Goal: Obtain resource: Obtain resource

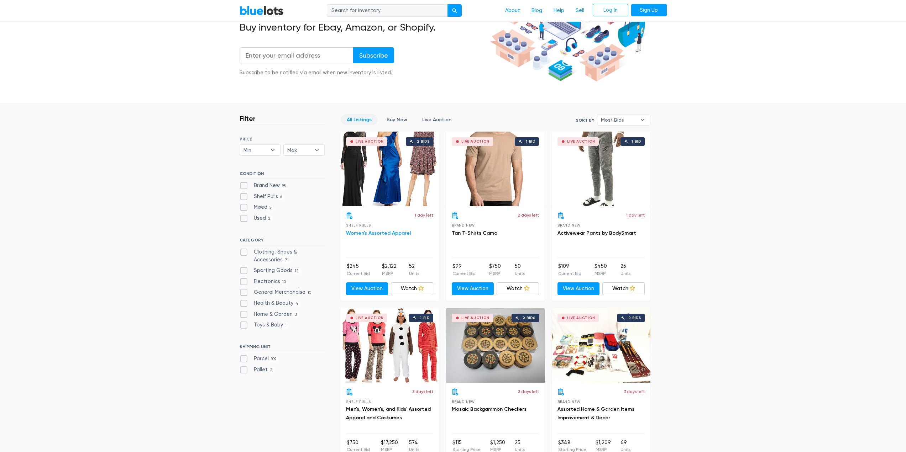
scroll to position [178, 0]
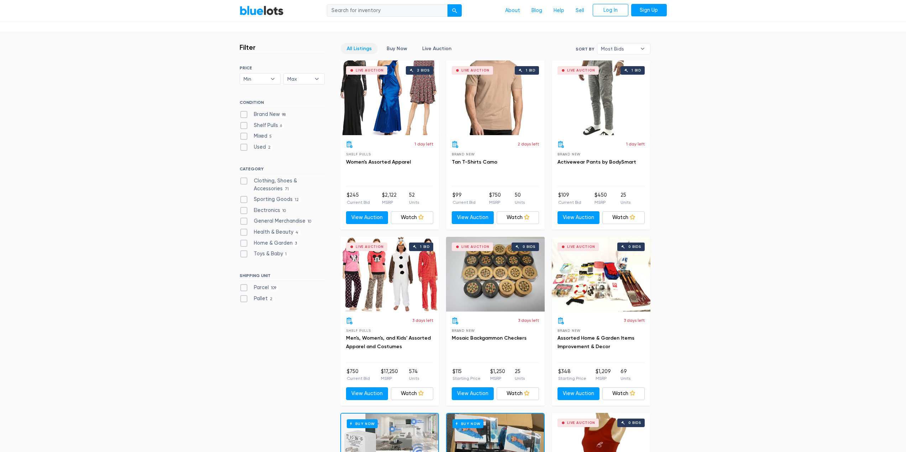
click at [268, 211] on label "Electronics 10" at bounding box center [264, 211] width 49 height 8
click at [244, 211] on input "Electronics 10" at bounding box center [242, 209] width 5 height 5
checkbox input "true"
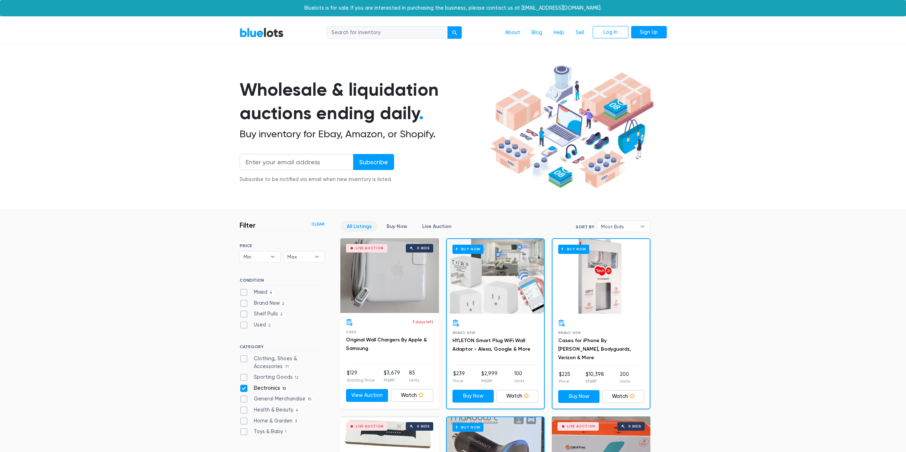
scroll to position [191, 0]
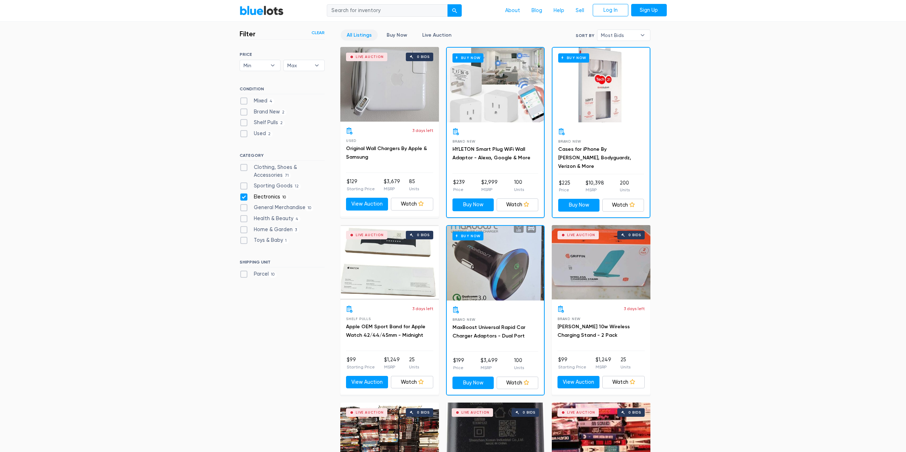
click at [490, 153] on h3 "HYLETON Smart Plug WiFi Wall Adaptor - Alexa, Google & More" at bounding box center [495, 153] width 86 height 17
click at [490, 151] on link "HYLETON Smart Plug WiFi Wall Adaptor - Alexa, Google & More" at bounding box center [491, 153] width 78 height 15
click at [242, 194] on label "Electronics 10" at bounding box center [264, 197] width 49 height 8
click at [242, 194] on input "Electronics 10" at bounding box center [242, 195] width 5 height 5
checkbox input "false"
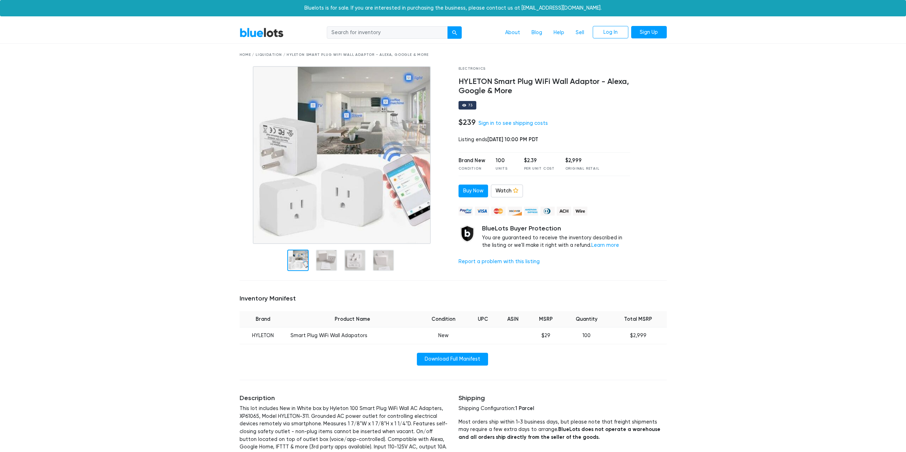
drag, startPoint x: 525, startPoint y: 63, endPoint x: 521, endPoint y: 50, distance: 14.1
click at [521, 50] on div "Home / Liquidation / HYLETON Smart Plug WiFi Wall Adaptor - Alexa, Google & More" at bounding box center [453, 55] width 438 height 22
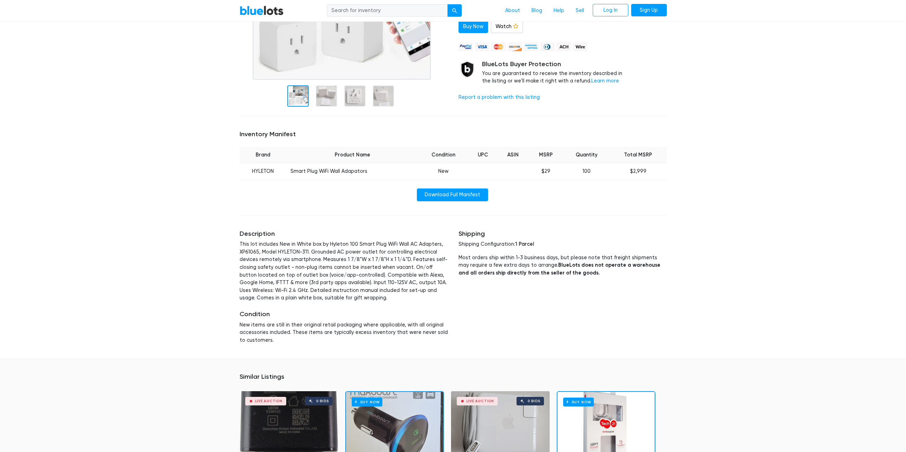
scroll to position [178, 0]
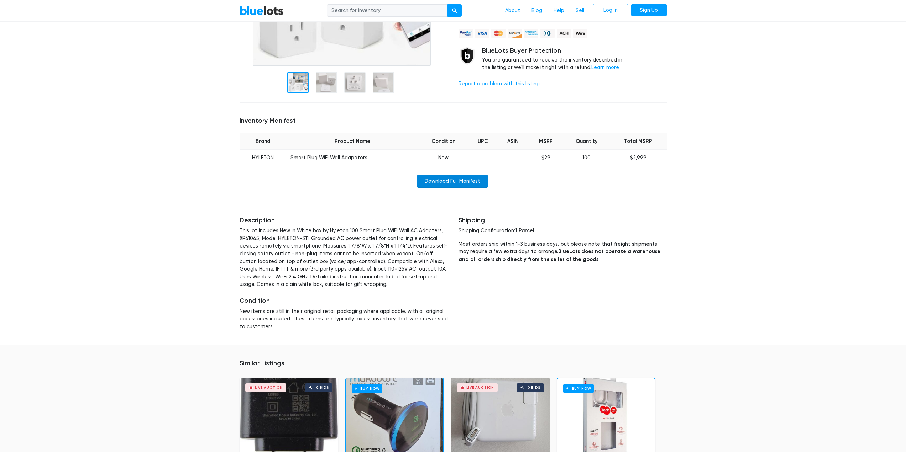
click at [452, 181] on link "Download Full Manifest" at bounding box center [452, 181] width 71 height 13
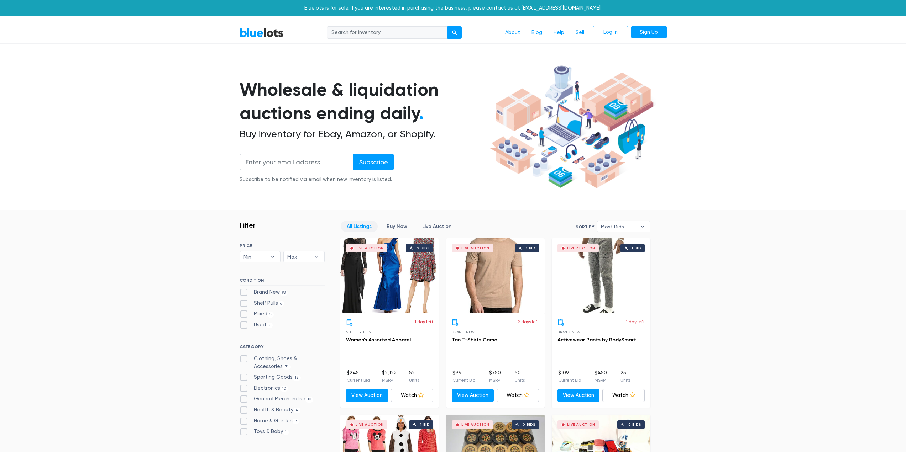
scroll to position [191, 0]
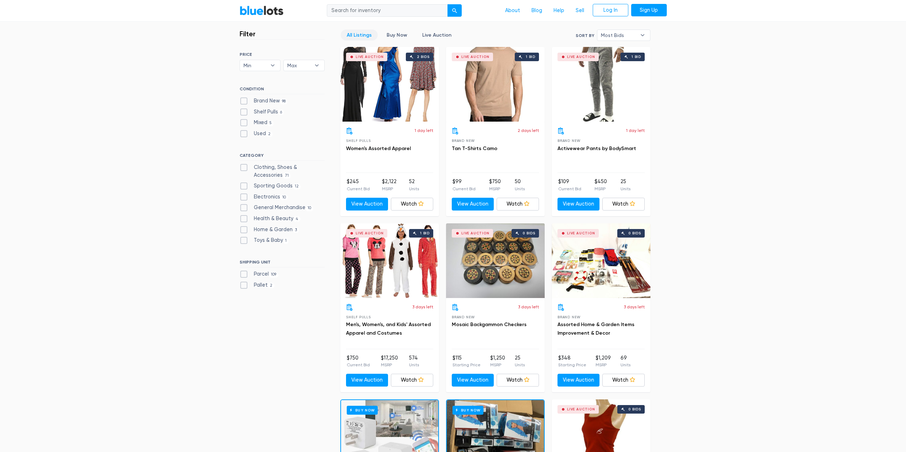
click at [242, 195] on label "Electronics 10" at bounding box center [264, 197] width 49 height 8
click at [242, 195] on input "Electronics 10" at bounding box center [242, 195] width 5 height 5
checkbox input "true"
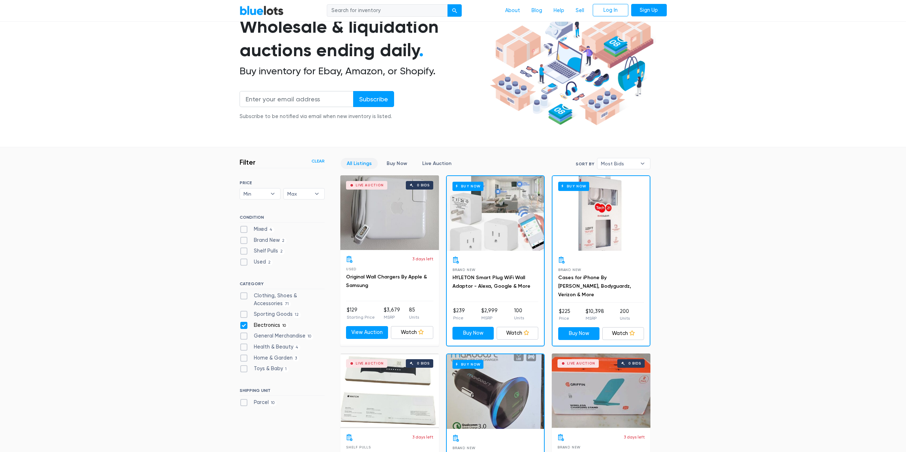
scroll to position [142, 0]
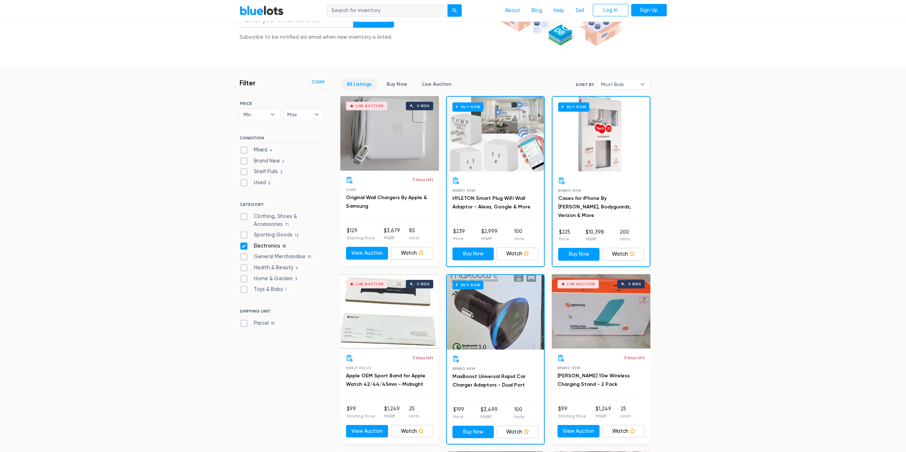
click at [287, 259] on label "General Merchandise 10" at bounding box center [277, 257] width 74 height 8
click at [244, 258] on Merchandise"] "General Merchandise 10" at bounding box center [242, 255] width 5 height 5
checkbox Merchandise"] "true"
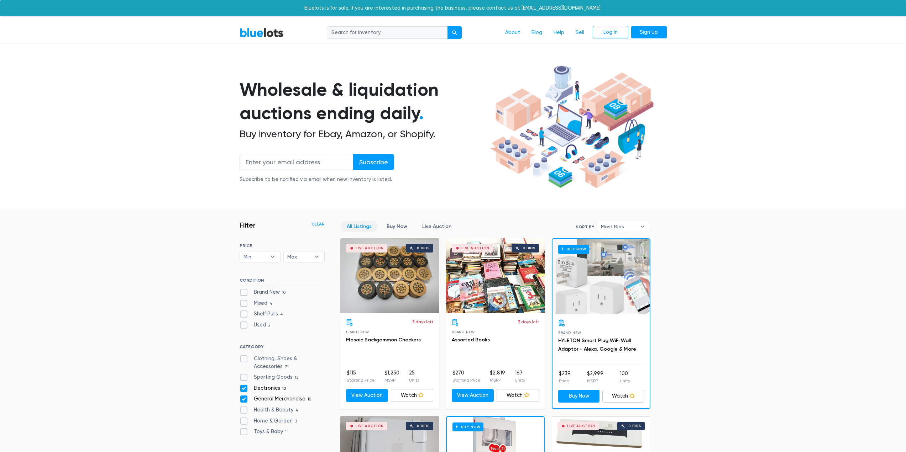
scroll to position [191, 0]
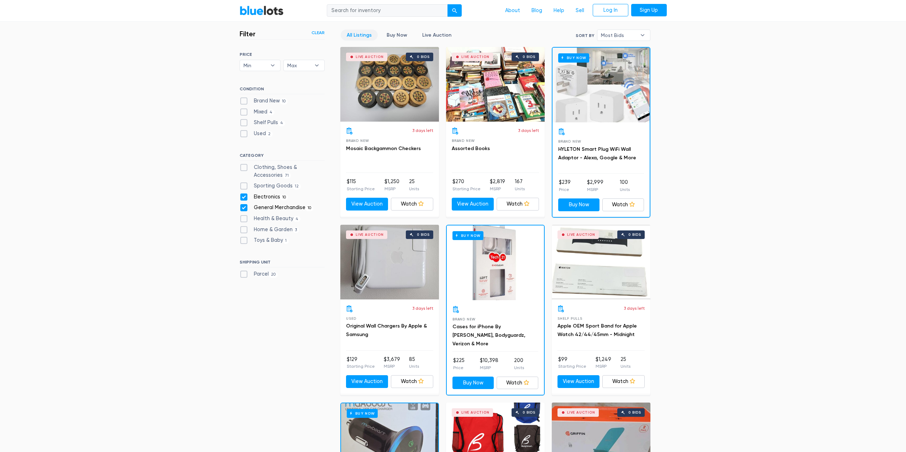
click at [264, 195] on label "Electronics 10" at bounding box center [264, 197] width 49 height 8
click at [244, 195] on input "Electronics 10" at bounding box center [242, 195] width 5 height 5
checkbox input "false"
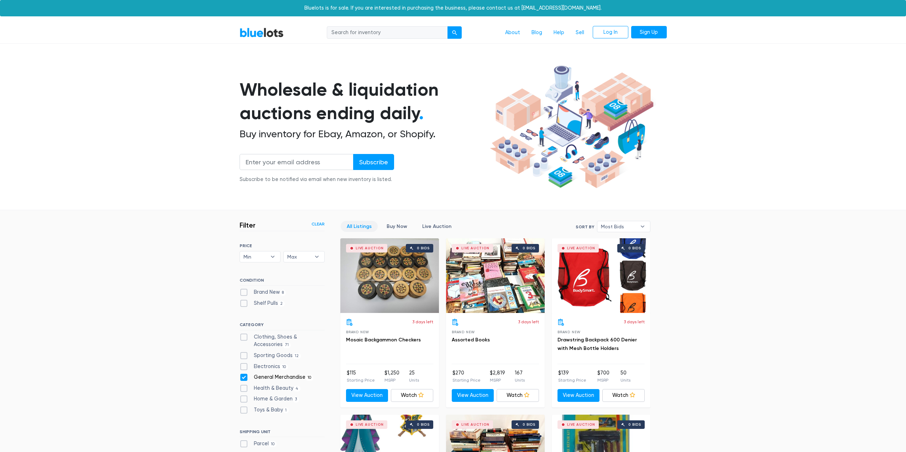
scroll to position [107, 0]
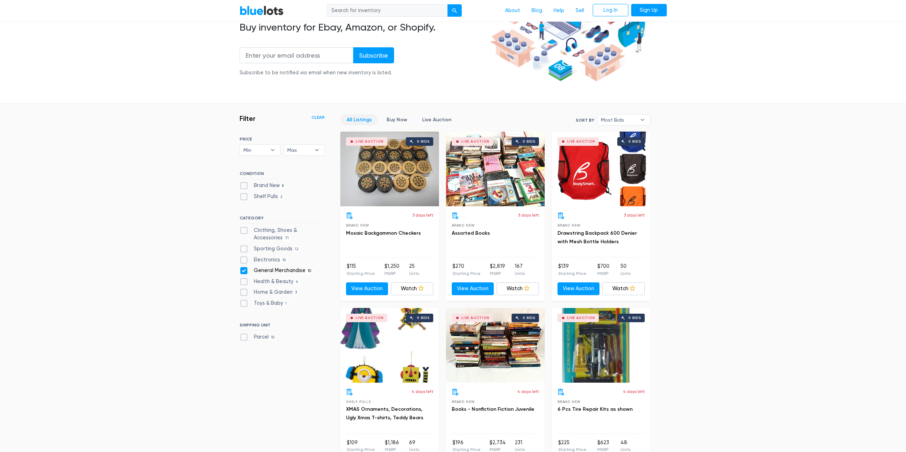
click at [242, 271] on label "General Merchandise 10" at bounding box center [277, 271] width 74 height 8
click at [242, 271] on Merchandise"] "General Merchandise 10" at bounding box center [242, 269] width 5 height 5
checkbox Merchandise"] "false"
